Goal: Task Accomplishment & Management: Manage account settings

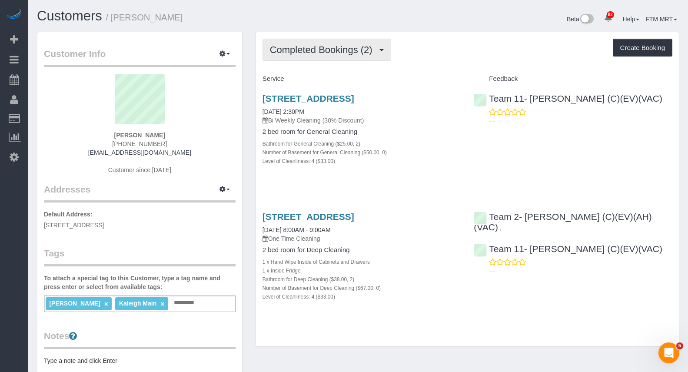
drag, startPoint x: 372, startPoint y: 50, endPoint x: 370, endPoint y: 66, distance: 15.4
click at [373, 51] on span "Completed Bookings (2)" at bounding box center [323, 49] width 107 height 11
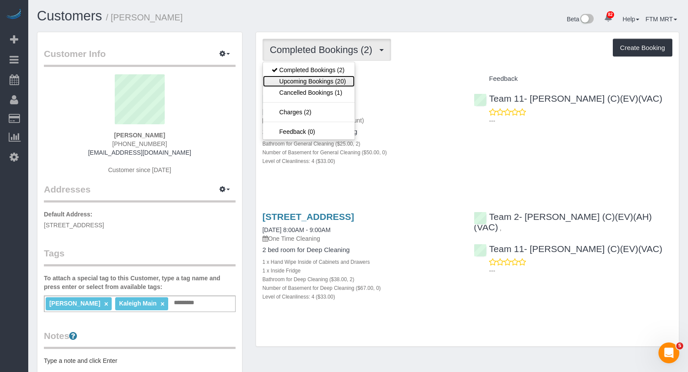
click at [344, 77] on link "Upcoming Bookings (20)" at bounding box center [309, 81] width 92 height 11
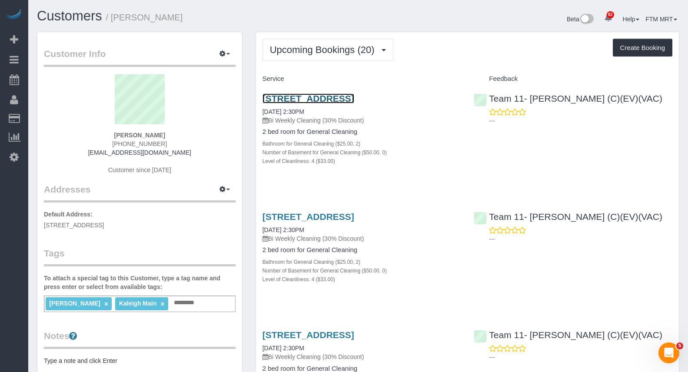
click at [267, 103] on link "[STREET_ADDRESS]" at bounding box center [309, 98] width 92 height 10
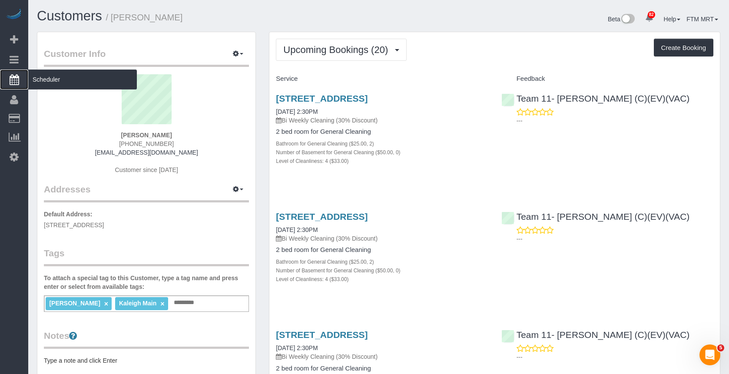
click at [54, 79] on span "Scheduler" at bounding box center [82, 80] width 109 height 20
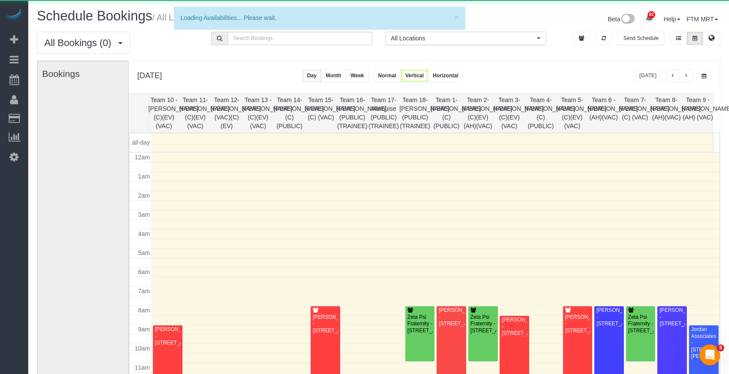
scroll to position [115, 0]
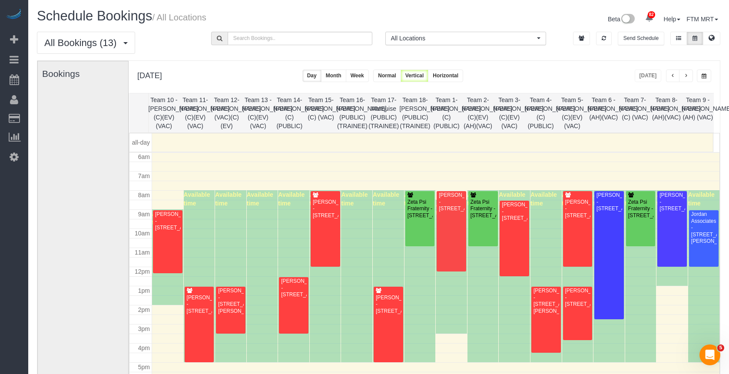
click at [598, 150] on td at bounding box center [603, 142] width 31 height 18
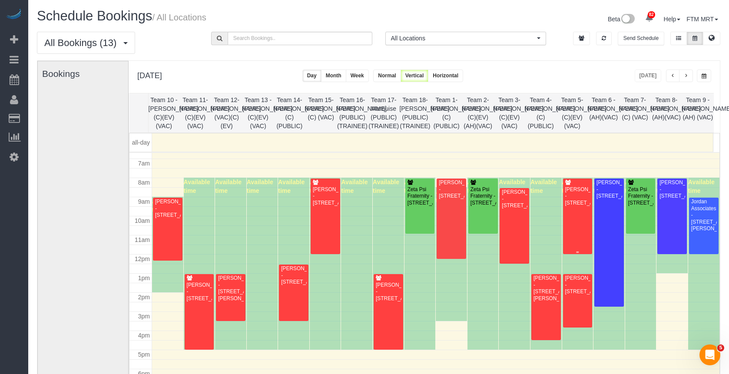
scroll to position [134, 0]
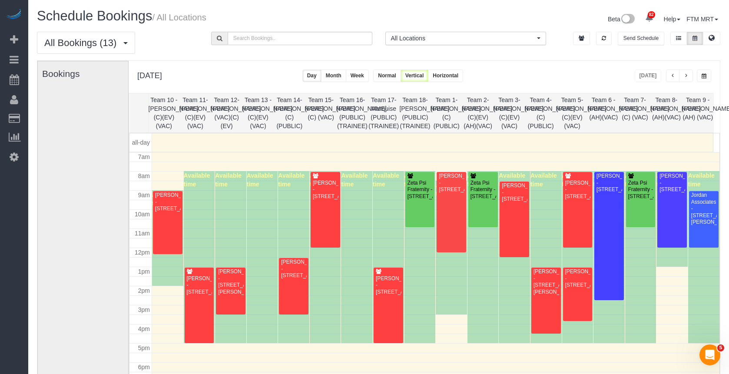
click at [598, 72] on button "button" at bounding box center [686, 76] width 14 height 13
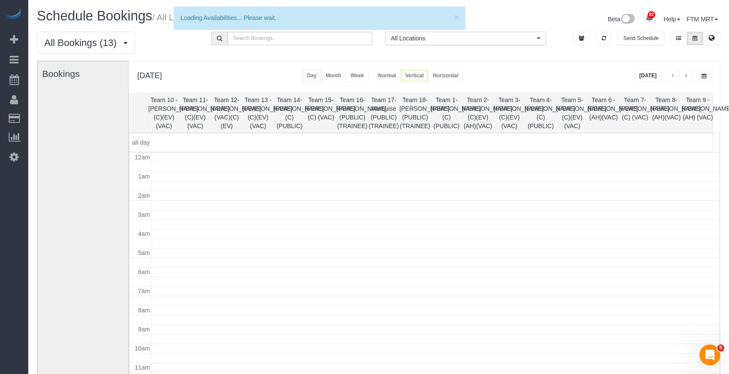
scroll to position [115, 0]
click at [598, 75] on button "button" at bounding box center [686, 76] width 14 height 13
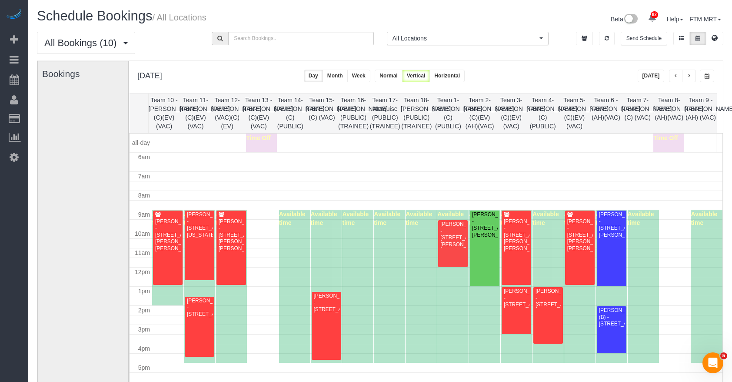
click at [598, 75] on span "button" at bounding box center [689, 75] width 4 height 5
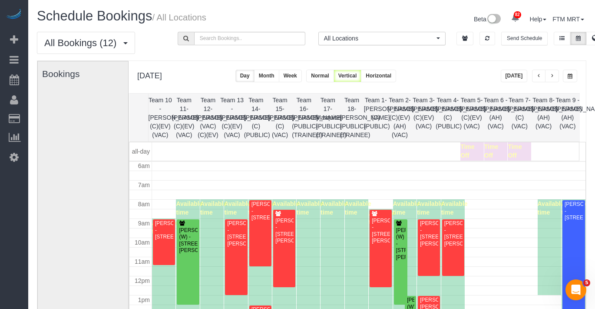
click at [518, 72] on button "[DATE]" at bounding box center [514, 76] width 27 height 13
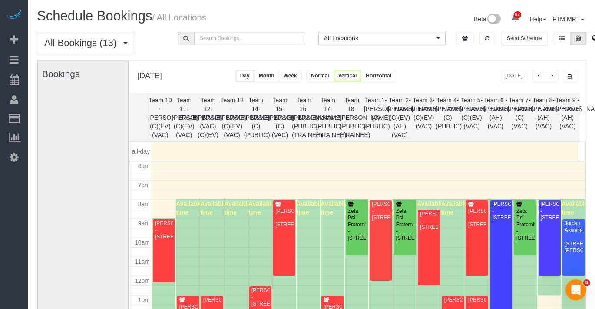
click at [553, 74] on span "button" at bounding box center [552, 75] width 4 height 5
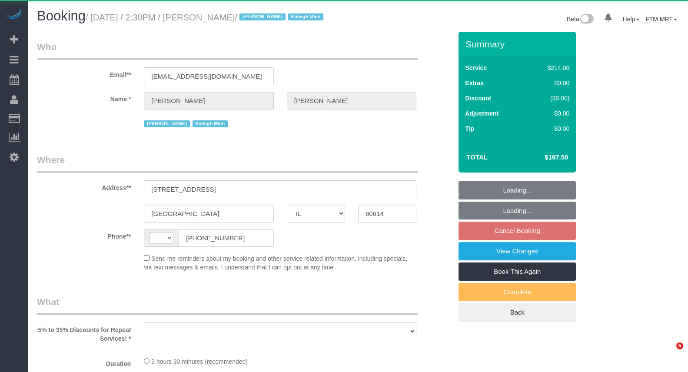
select select "IL"
select select "string:[GEOGRAPHIC_DATA]"
select select "object:815"
select select "string:fspay-e86cec96-a368-4ed1-a545-89ea95af4fbc"
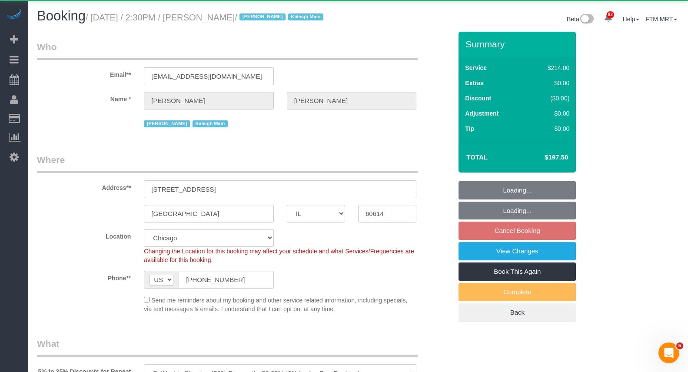
select select "object:822"
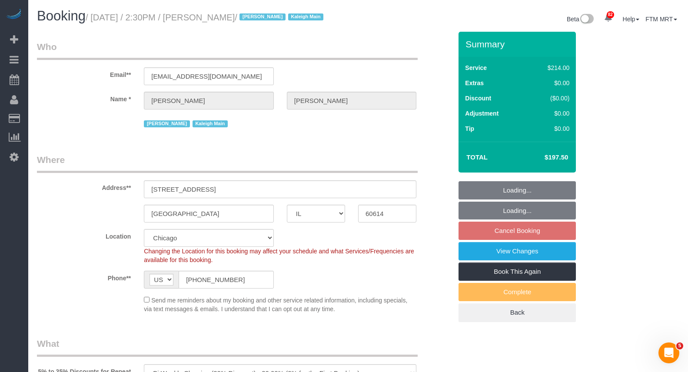
select select "512"
select select "2"
select select "4"
select select "number:1"
select select "number:63"
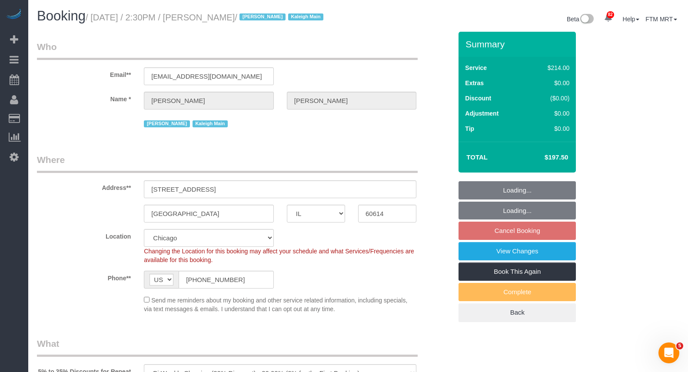
select select "number:139"
select select "number:106"
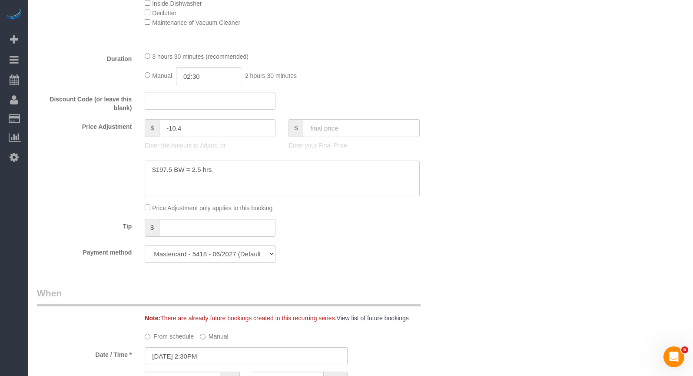
click at [262, 193] on textarea at bounding box center [282, 178] width 275 height 36
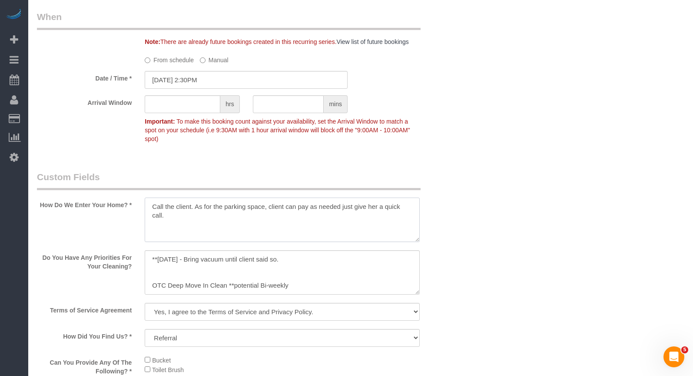
click at [206, 235] on textarea at bounding box center [282, 219] width 275 height 44
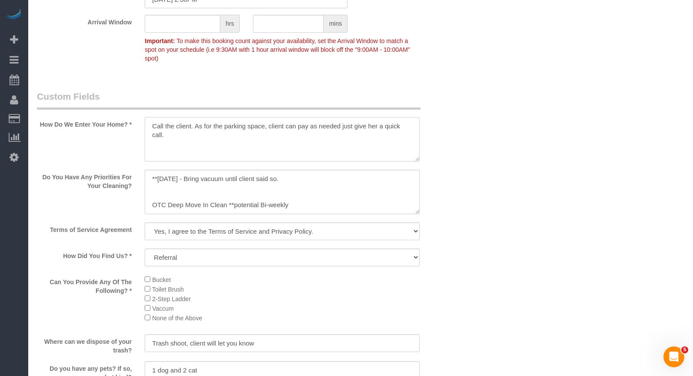
scroll to position [1041, 0]
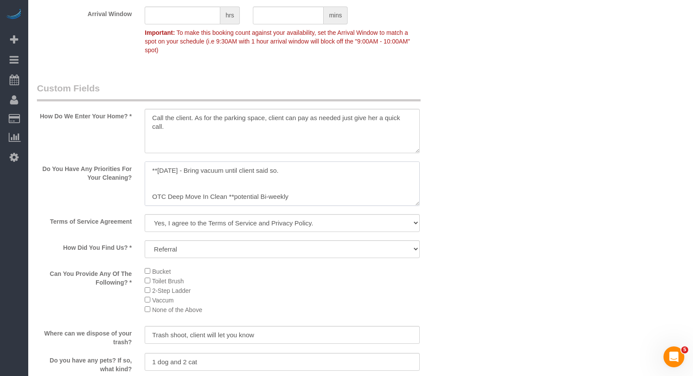
drag, startPoint x: 361, startPoint y: 210, endPoint x: 352, endPoint y: 209, distance: 9.2
click at [360, 206] on textarea at bounding box center [282, 183] width 275 height 44
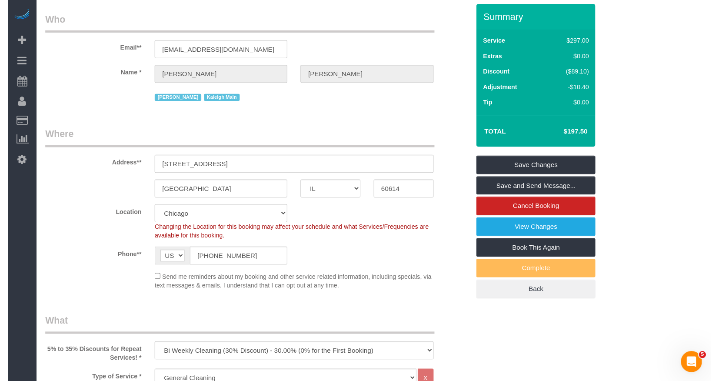
scroll to position [0, 0]
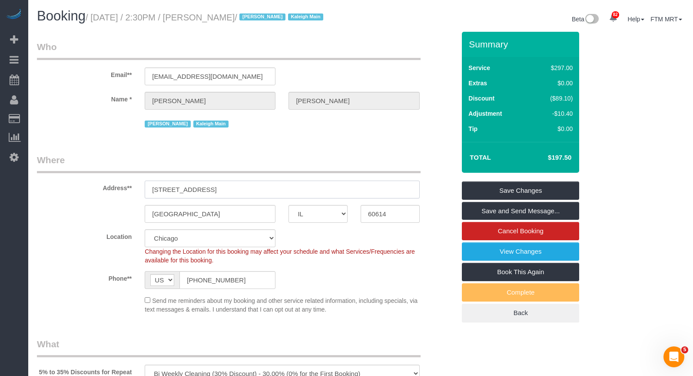
click at [273, 198] on input "[STREET_ADDRESS]" at bounding box center [282, 189] width 275 height 18
drag, startPoint x: 219, startPoint y: 200, endPoint x: 163, endPoint y: 189, distance: 57.3
click at [92, 194] on div "Address** [STREET_ADDRESS]" at bounding box center [246, 175] width 432 height 45
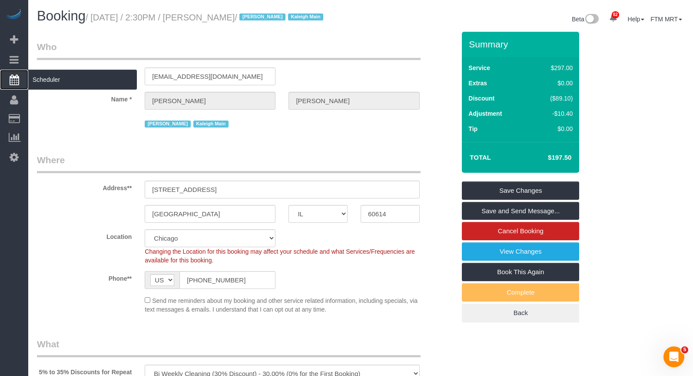
click at [60, 79] on span "Scheduler" at bounding box center [82, 80] width 109 height 20
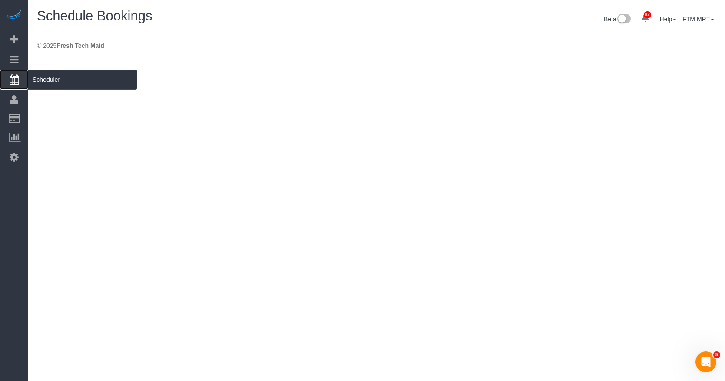
click at [14, 77] on icon at bounding box center [15, 79] width 10 height 10
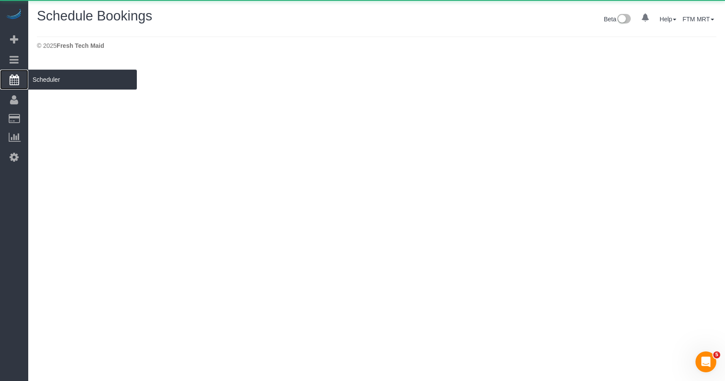
drag, startPoint x: 14, startPoint y: 77, endPoint x: 44, endPoint y: 80, distance: 30.5
click at [41, 80] on span "Scheduler" at bounding box center [82, 80] width 109 height 20
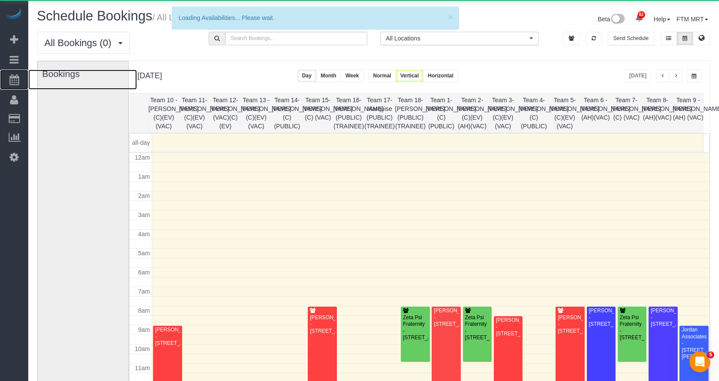
scroll to position [115, 0]
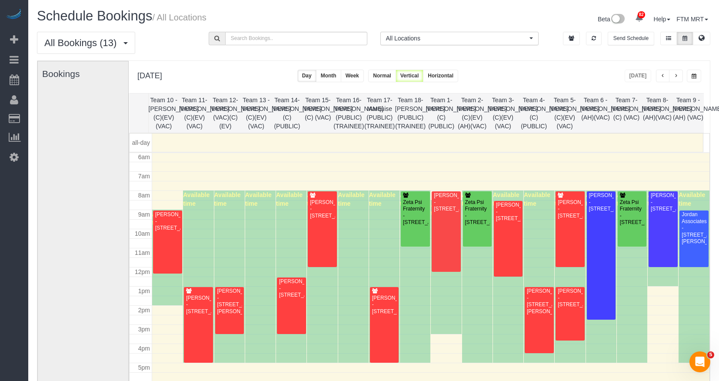
click at [678, 76] on button "button" at bounding box center [676, 76] width 14 height 13
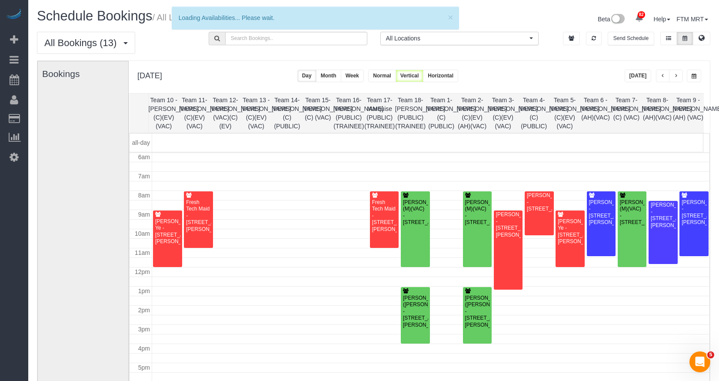
click at [678, 76] on button "button" at bounding box center [676, 76] width 14 height 13
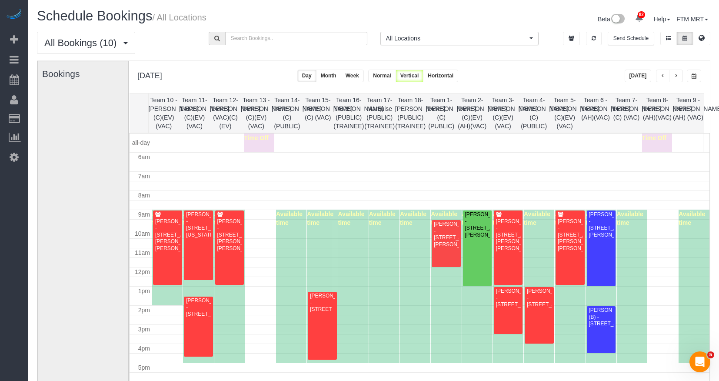
drag, startPoint x: 717, startPoint y: 374, endPoint x: 721, endPoint y: 371, distance: 5.3
click at [688, 370] on html "82 Beta Your Notifications You have 0 alerts × You have 2 to charge for [DATE] …" at bounding box center [359, 190] width 719 height 381
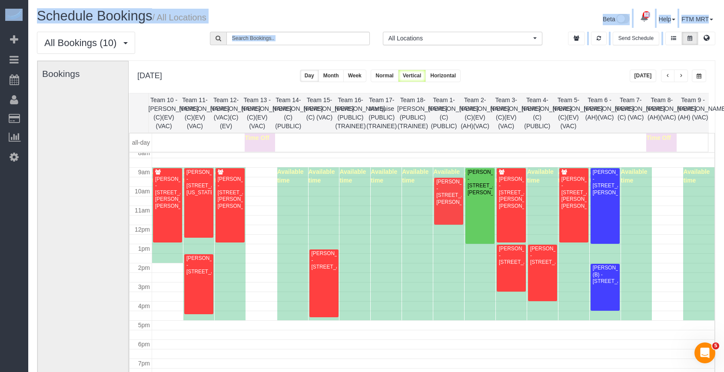
scroll to position [152, 0]
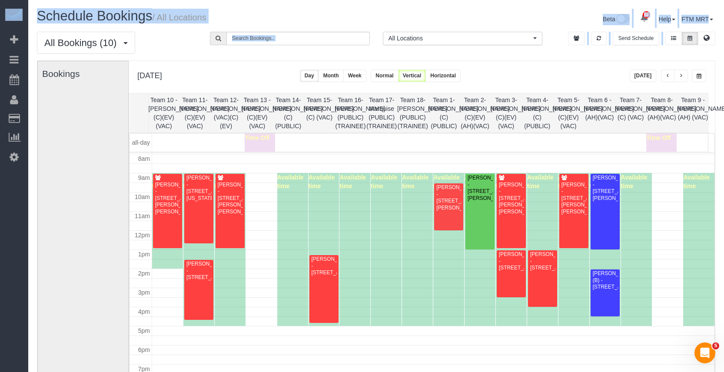
click at [681, 76] on span "button" at bounding box center [681, 75] width 4 height 5
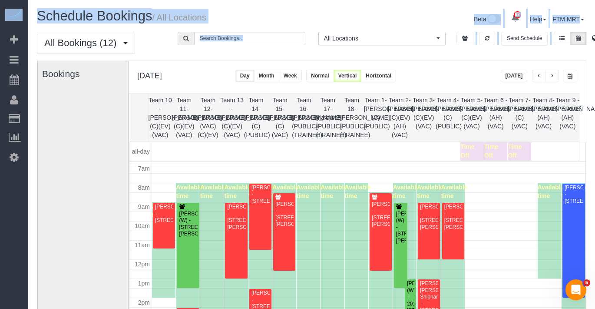
scroll to position [132, 0]
click at [539, 73] on span "button" at bounding box center [539, 75] width 4 height 5
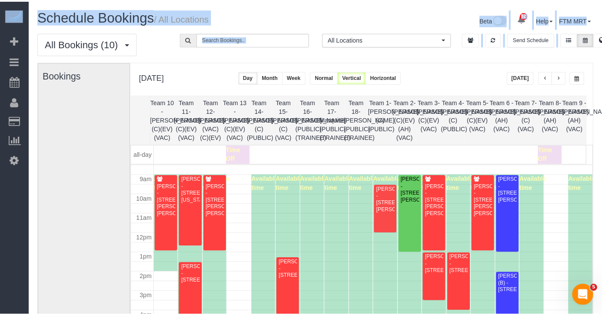
scroll to position [163, 0]
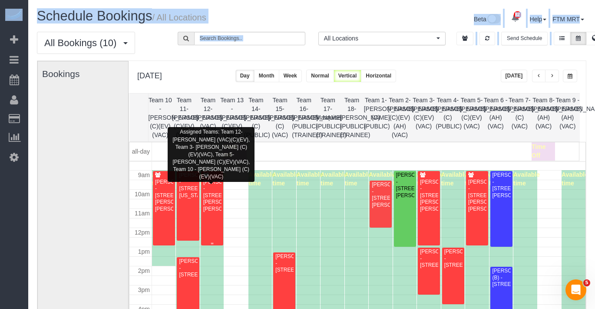
click at [217, 196] on div "[PERSON_NAME] - [STREET_ADDRESS][PERSON_NAME][PERSON_NAME]" at bounding box center [212, 195] width 19 height 33
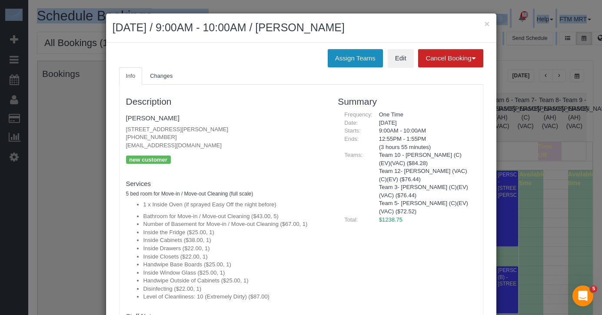
click at [369, 58] on button "Assign Teams" at bounding box center [355, 58] width 55 height 18
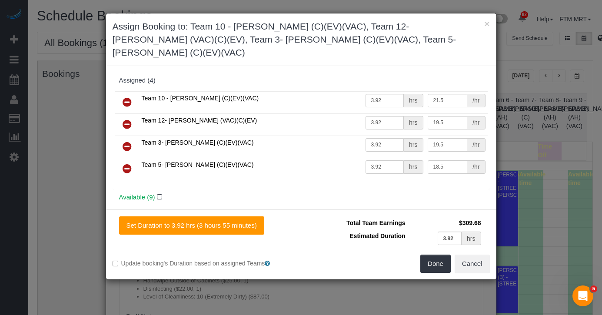
click at [341, 73] on div "Assigned (4) Team 10 - [PERSON_NAME] (C)(EV)(VAC) 3.92 hrs 21.5 /hr Team 12- [P…" at bounding box center [301, 131] width 377 height 117
click at [127, 119] on icon at bounding box center [127, 124] width 9 height 10
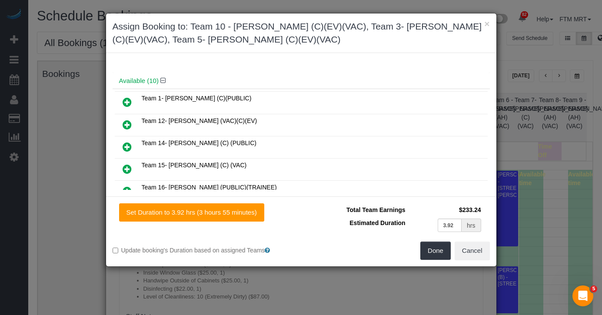
click at [128, 139] on link at bounding box center [127, 147] width 20 height 17
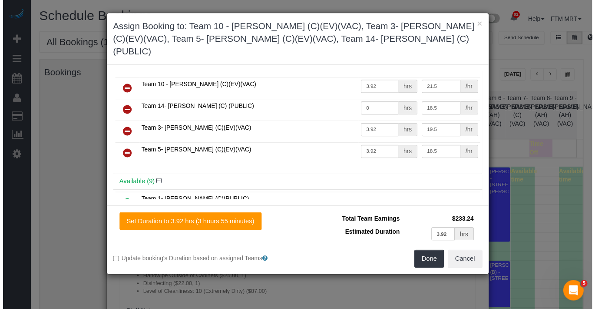
scroll to position [0, 0]
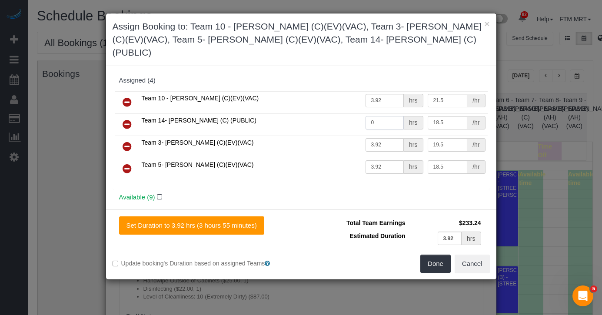
drag, startPoint x: 374, startPoint y: 109, endPoint x: 344, endPoint y: 105, distance: 30.7
click at [344, 113] on tr "Team 14- [PERSON_NAME] (C) (PUBLIC) 0 hrs 18.5 /hr" at bounding box center [301, 124] width 373 height 22
type input "3.92"
click at [430, 255] on button "Done" at bounding box center [435, 264] width 30 height 18
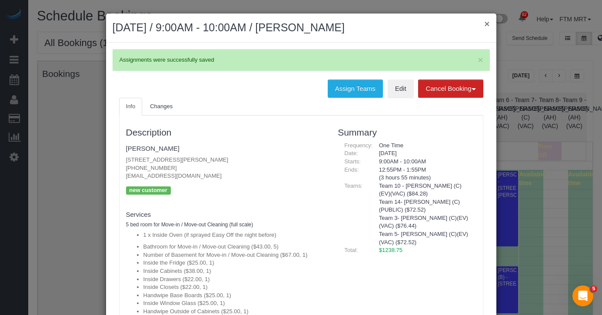
click at [484, 26] on button "×" at bounding box center [486, 23] width 5 height 9
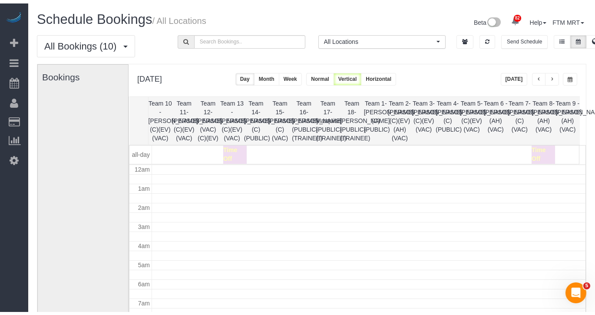
scroll to position [163, 0]
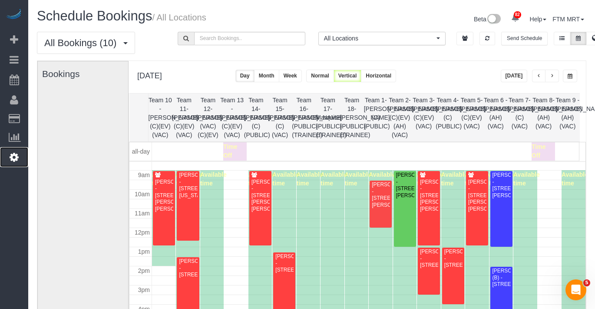
click at [8, 154] on link "Settings" at bounding box center [14, 157] width 28 height 20
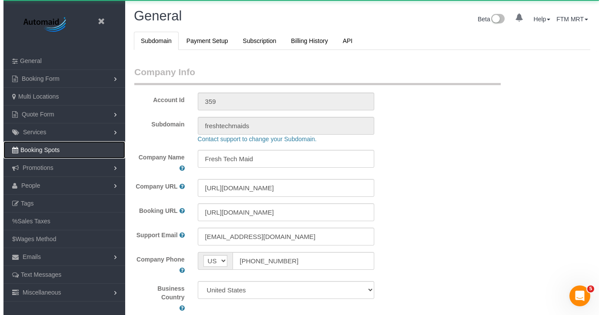
scroll to position [2026, 595]
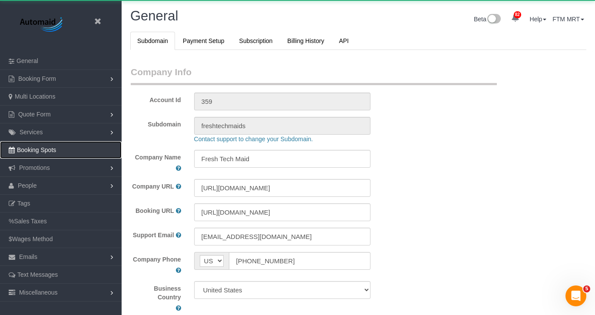
click at [16, 153] on link "Booking Spots" at bounding box center [61, 149] width 122 height 17
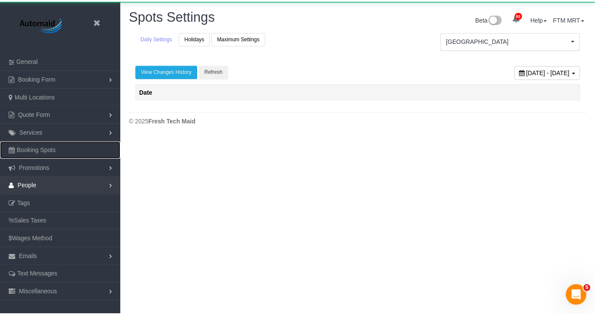
scroll to position [137, 602]
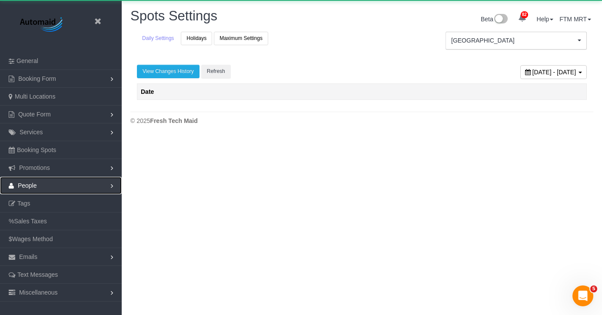
click at [41, 189] on link "People" at bounding box center [61, 185] width 122 height 17
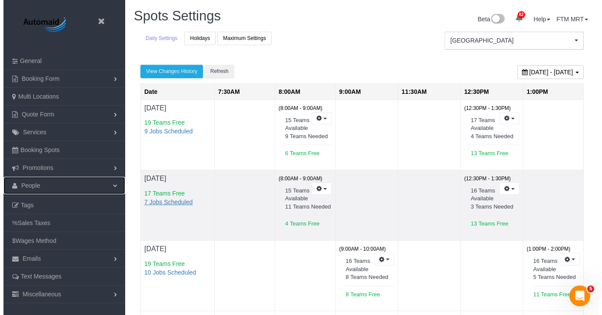
scroll to position [631, 595]
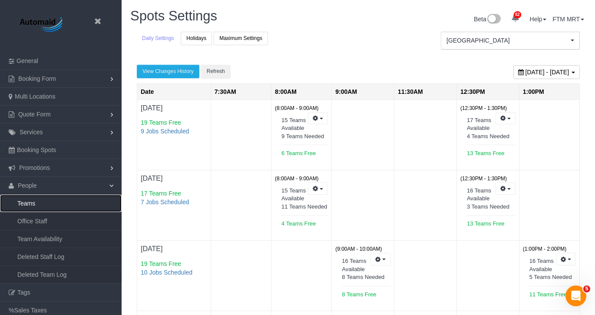
click at [27, 199] on link "Teams" at bounding box center [61, 203] width 122 height 17
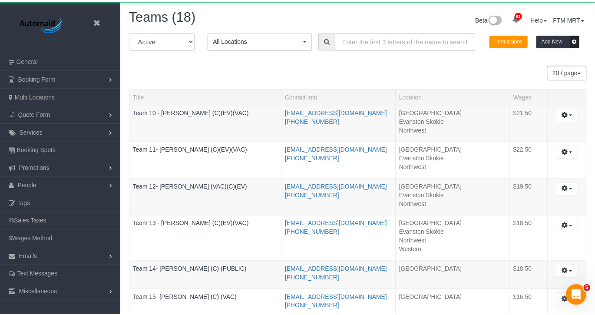
scroll to position [785, 595]
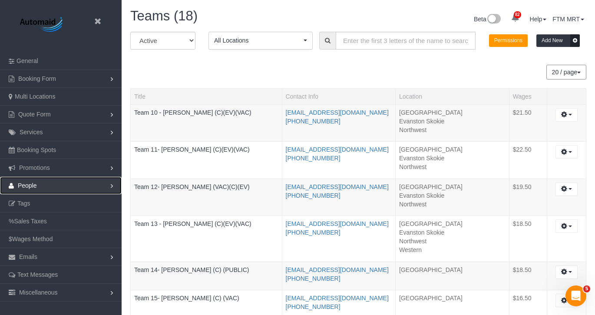
click at [49, 183] on link "People" at bounding box center [61, 185] width 122 height 17
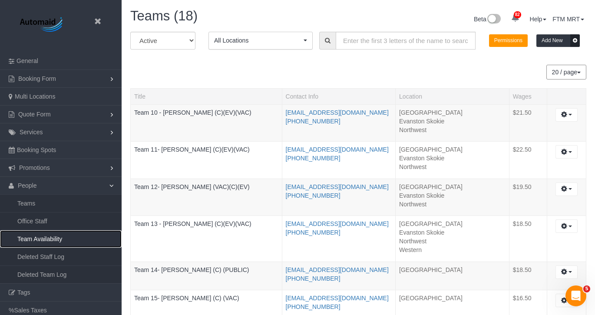
click at [59, 236] on link "Team Availability" at bounding box center [61, 238] width 122 height 17
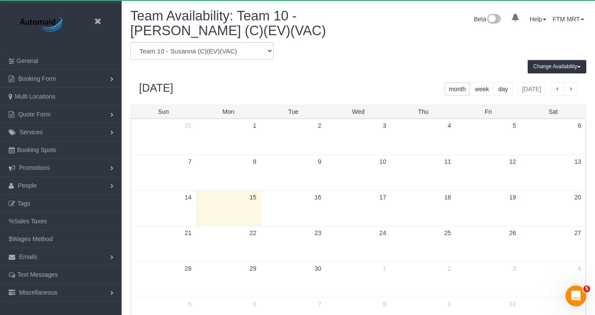
scroll to position [364, 595]
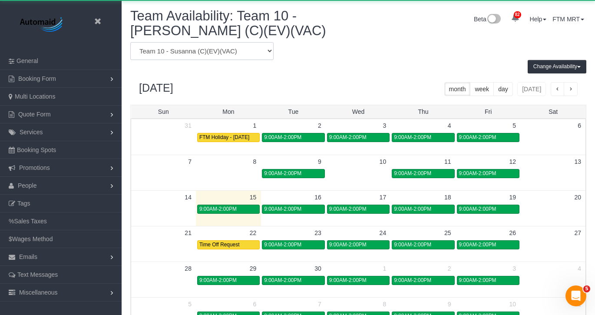
click at [268, 46] on select "Team 1- [PERSON_NAME] (C)(PUBLIC) Team 10 - [PERSON_NAME] (C)(EV)(VAC) Team 11-…" at bounding box center [201, 51] width 143 height 18
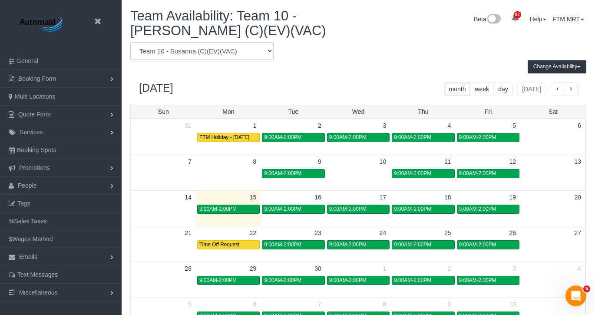
select select "number:10728"
click at [130, 42] on select "Team 1- [PERSON_NAME] (C)(PUBLIC) Team 10 - [PERSON_NAME] (C)(EV)(VAC) Team 11-…" at bounding box center [201, 51] width 143 height 18
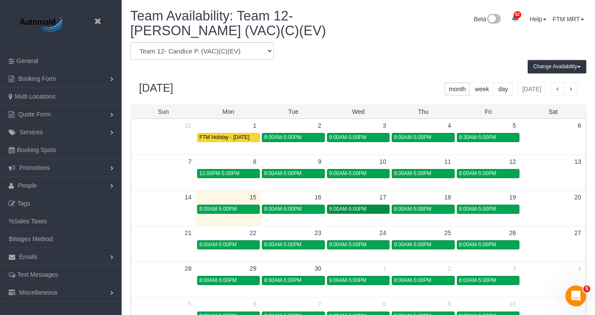
click at [363, 208] on span "9:00AM-5:00PM" at bounding box center [347, 209] width 37 height 6
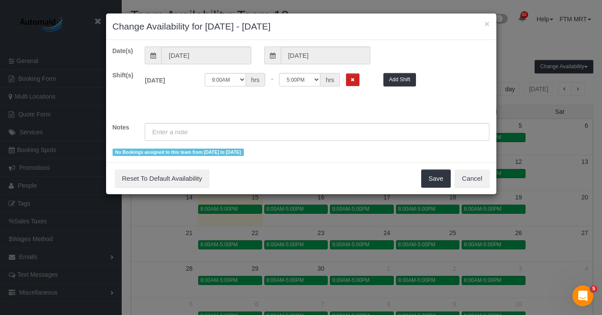
click at [352, 88] on div "12:00AM 12:05AM 12:10AM 12:15AM 12:20AM 12:25AM 12:30AM 12:35AM 12:40AM 12:45AM…" at bounding box center [287, 82] width 179 height 18
click at [352, 81] on icon "Remove Shift" at bounding box center [353, 79] width 4 height 5
click at [436, 177] on button "Save" at bounding box center [436, 178] width 30 height 18
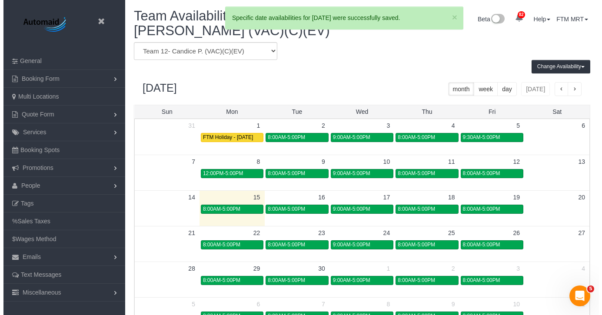
scroll to position [43096, 42866]
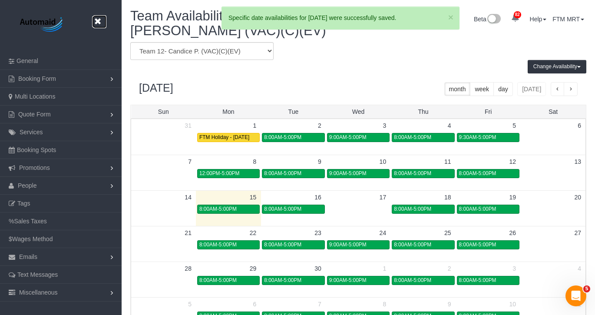
click at [100, 22] on icon at bounding box center [97, 21] width 11 height 11
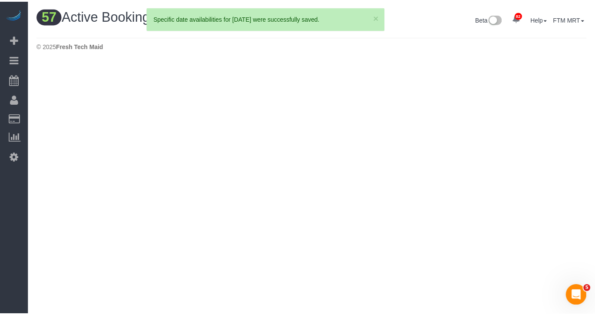
scroll to position [1436, 595]
